Goal: Obtain resource: Download file/media

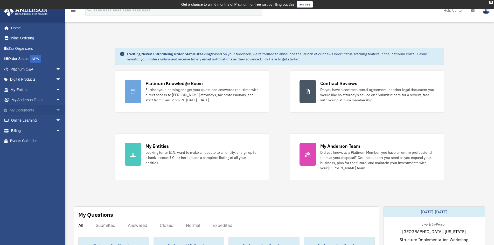
click at [27, 109] on link "My Documents arrow_drop_down" at bounding box center [36, 110] width 65 height 10
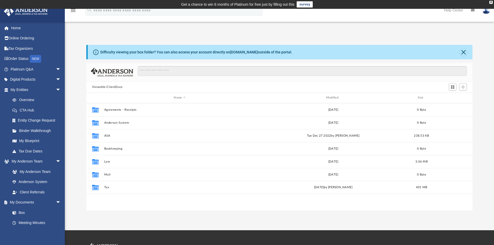
scroll to position [114, 382]
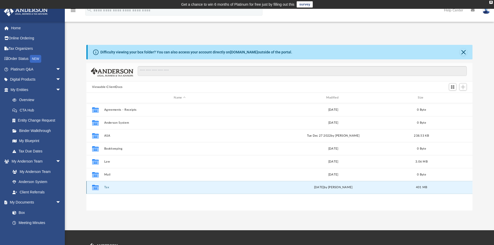
click at [106, 187] on button "Tax" at bounding box center [179, 187] width 151 height 3
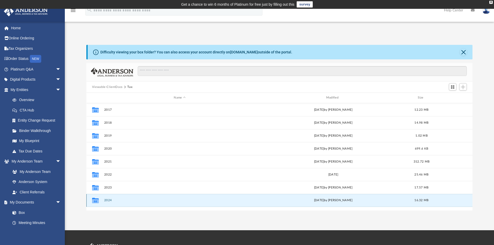
click at [111, 199] on button "2024" at bounding box center [179, 200] width 151 height 3
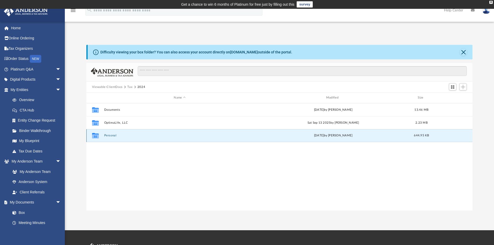
click at [114, 135] on button "Personal" at bounding box center [179, 135] width 151 height 3
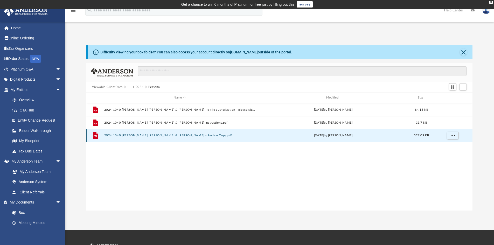
click at [148, 135] on button "2024 1040 [PERSON_NAME] [PERSON_NAME] & [PERSON_NAME] - Review Copy.pdf" at bounding box center [179, 135] width 151 height 3
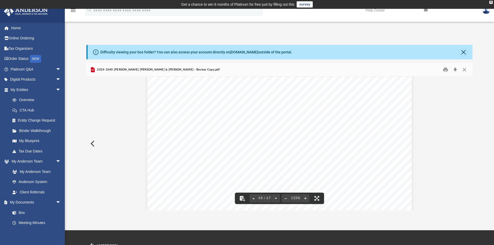
scroll to position [15518, 0]
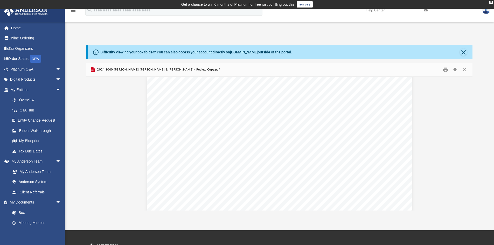
scroll to position [16918, 0]
click at [465, 68] on button "Close" at bounding box center [464, 70] width 9 height 8
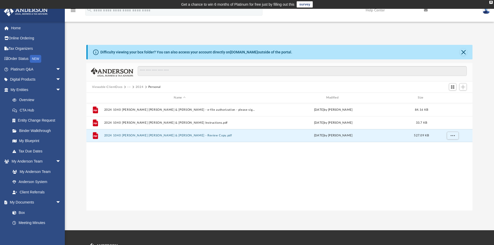
click at [487, 11] on img at bounding box center [486, 10] width 8 height 8
click at [395, 47] on link "Logout" at bounding box center [402, 45] width 52 height 11
